Goal: Find contact information: Find contact information

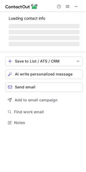
scroll to position [131, 86]
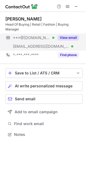
click at [70, 38] on button "View email" at bounding box center [68, 37] width 21 height 5
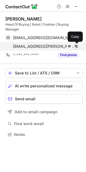
click at [76, 47] on span at bounding box center [76, 46] width 4 height 4
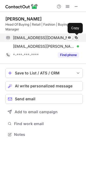
click at [77, 38] on span at bounding box center [76, 38] width 4 height 4
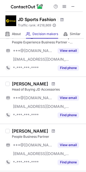
scroll to position [81, 0]
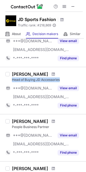
drag, startPoint x: 63, startPoint y: 79, endPoint x: 12, endPoint y: 79, distance: 50.3
click at [12, 79] on div "Head of Buying JD Accessories" at bounding box center [47, 80] width 71 height 5
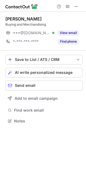
scroll to position [118, 86]
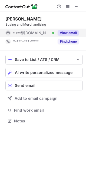
click at [70, 33] on button "View email" at bounding box center [68, 32] width 21 height 5
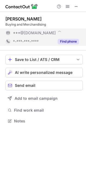
scroll to position [126, 86]
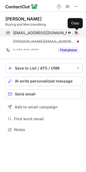
click at [76, 34] on span at bounding box center [76, 33] width 4 height 4
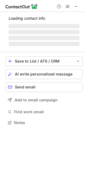
scroll to position [118, 86]
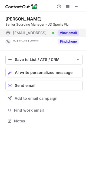
click at [71, 34] on button "View email" at bounding box center [68, 32] width 21 height 5
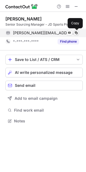
click at [75, 34] on span at bounding box center [76, 33] width 4 height 4
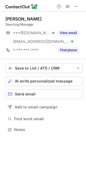
scroll to position [126, 86]
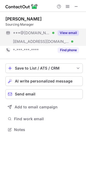
click at [72, 35] on button "View email" at bounding box center [68, 32] width 21 height 5
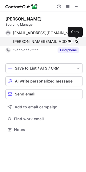
click at [77, 42] on span at bounding box center [76, 41] width 4 height 4
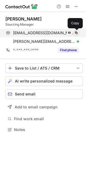
click at [77, 34] on span at bounding box center [76, 33] width 4 height 4
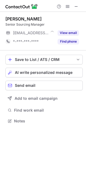
scroll to position [118, 86]
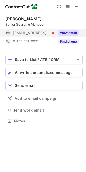
click at [68, 33] on button "View email" at bounding box center [68, 32] width 21 height 5
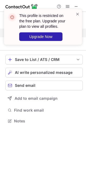
drag, startPoint x: 77, startPoint y: 13, endPoint x: 73, endPoint y: 14, distance: 3.6
click at [77, 13] on span at bounding box center [77, 13] width 4 height 5
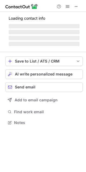
scroll to position [126, 86]
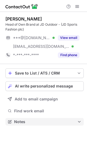
scroll to position [118, 87]
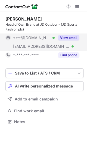
click at [68, 38] on button "View email" at bounding box center [68, 37] width 21 height 5
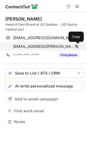
click at [77, 48] on span at bounding box center [76, 46] width 4 height 4
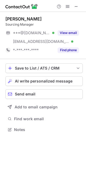
scroll to position [126, 86]
